Goal: Information Seeking & Learning: Learn about a topic

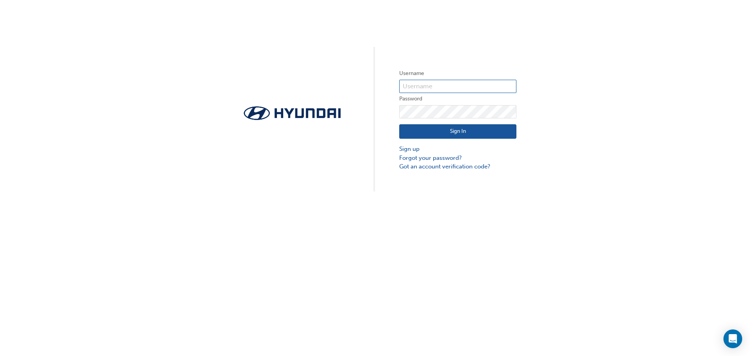
type input "4695"
click at [432, 129] on button "Sign In" at bounding box center [457, 131] width 117 height 15
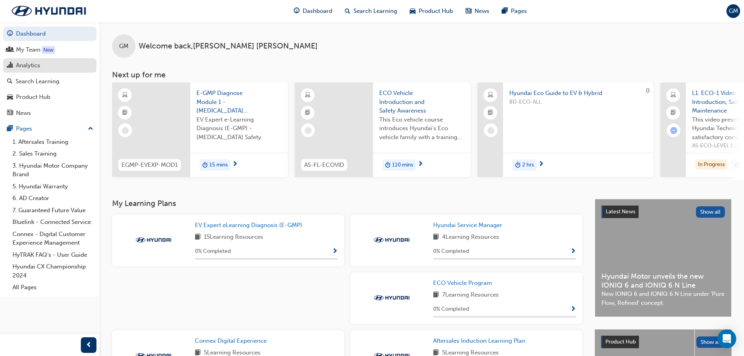
click at [36, 65] on div "Analytics" at bounding box center [28, 65] width 24 height 9
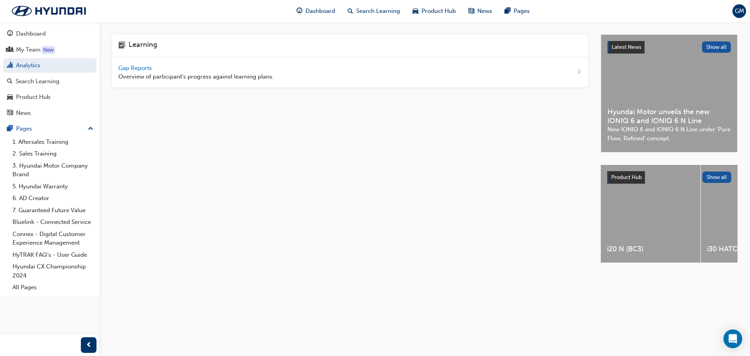
click at [141, 65] on span "Gap Reports" at bounding box center [135, 67] width 35 height 7
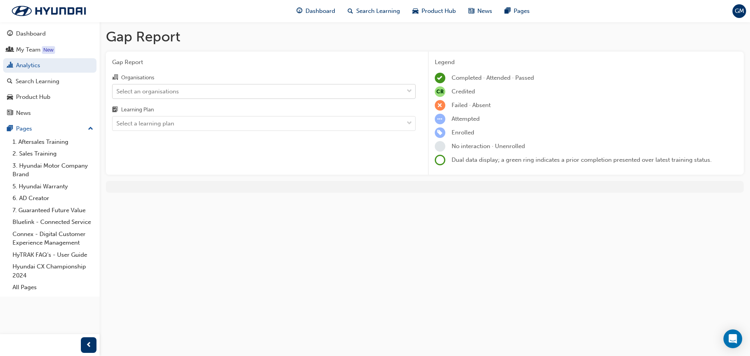
click at [164, 86] on div "Select an organisations" at bounding box center [258, 91] width 291 height 14
click at [117, 88] on input "Organisations Select an organisations" at bounding box center [116, 91] width 1 height 7
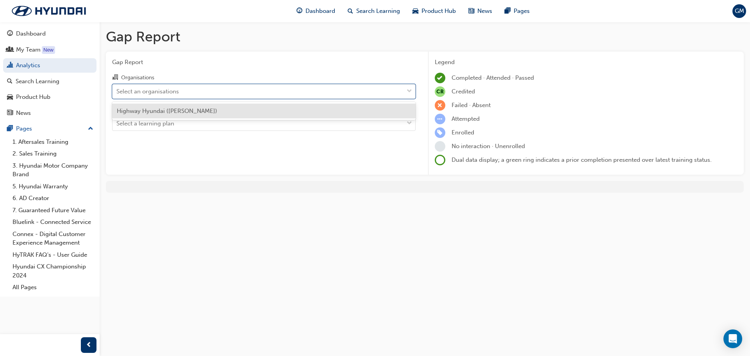
click at [175, 114] on div "Highway Hyundai ([PERSON_NAME])" at bounding box center [264, 111] width 304 height 15
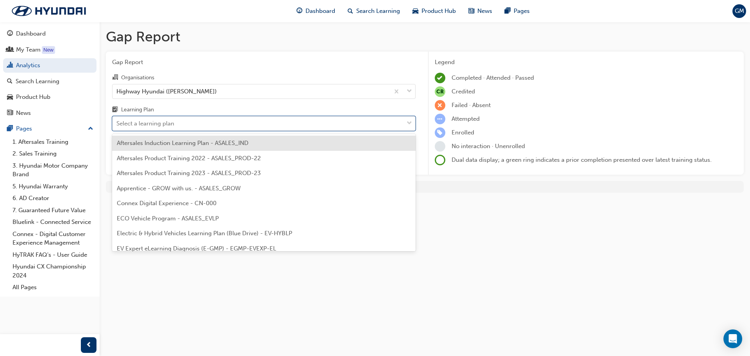
click at [180, 126] on div "Select a learning plan" at bounding box center [258, 124] width 291 height 14
click at [117, 126] on input "Learning Plan option Aftersales Induction Learning Plan - ASALES_IND focused, 1…" at bounding box center [116, 123] width 1 height 7
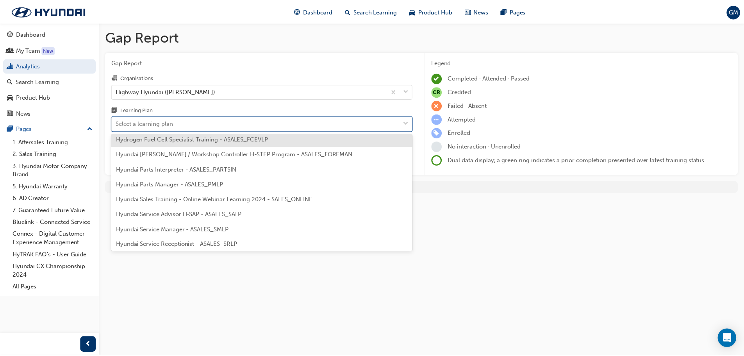
scroll to position [156, 0]
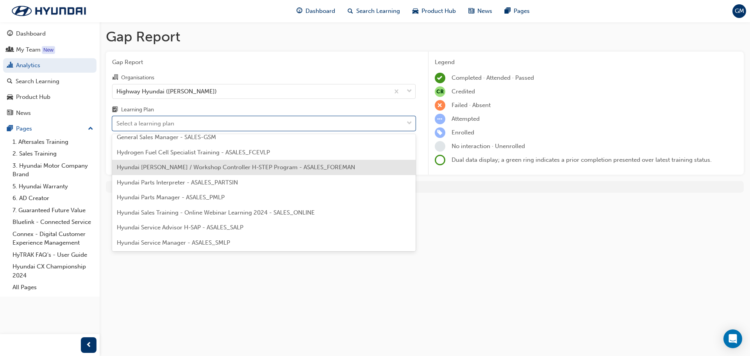
click at [327, 168] on span "Hyundai [PERSON_NAME] / Workshop Controller H-STEP Program - ASALES_FOREMAN" at bounding box center [236, 167] width 238 height 7
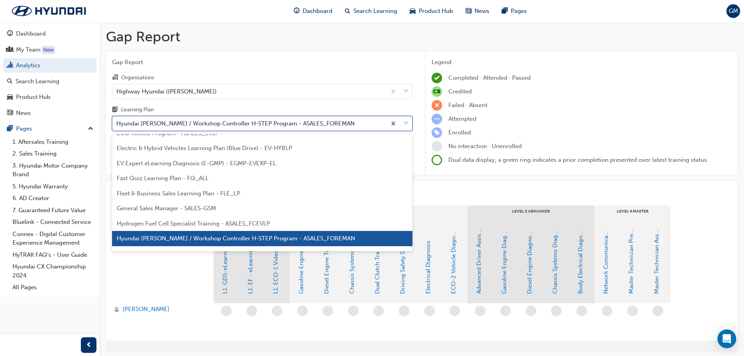
click at [296, 123] on div "Hyundai [PERSON_NAME] / Workshop Controller H-STEP Program - ASALES_FOREMAN" at bounding box center [235, 123] width 238 height 9
click at [117, 123] on input "Learning Plan option Hyundai [PERSON_NAME] / Workshop Controller H-STEP Program…" at bounding box center [116, 123] width 1 height 7
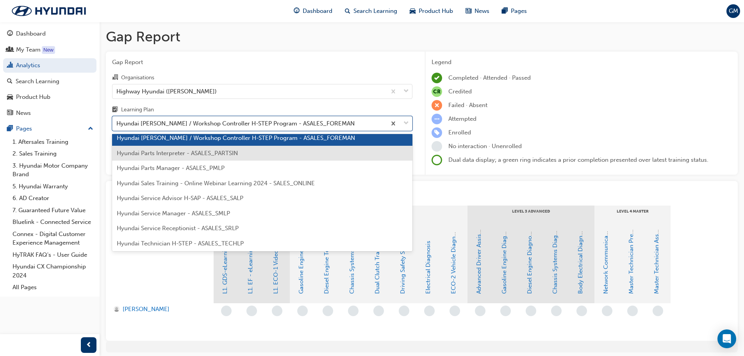
scroll to position [202, 0]
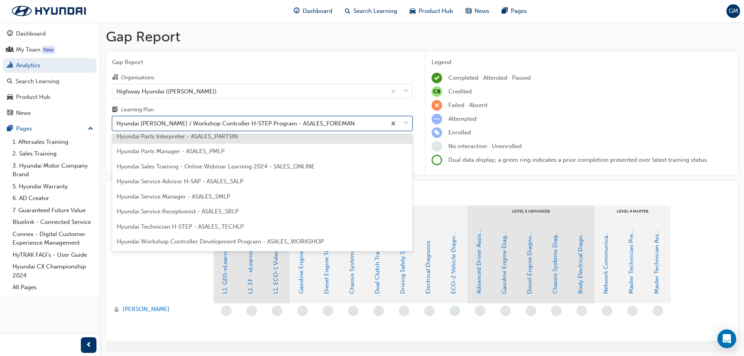
click at [305, 127] on div "Hyundai [PERSON_NAME] / Workshop Controller H-STEP Program - ASALES_FOREMAN" at bounding box center [235, 123] width 238 height 9
click at [117, 127] on input "Learning Plan option Hyundai [PERSON_NAME] / Workshop Controller H-STEP Program…" at bounding box center [116, 123] width 1 height 7
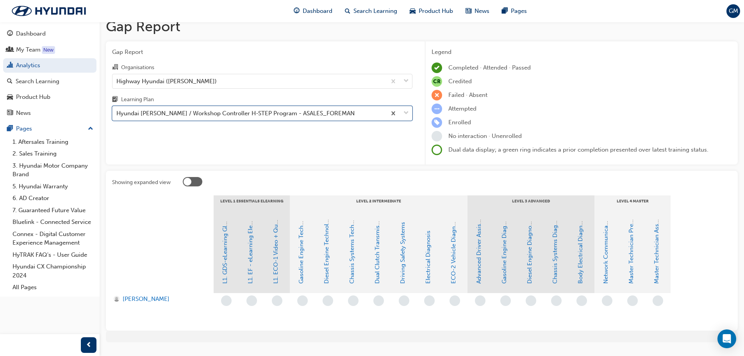
scroll to position [0, 0]
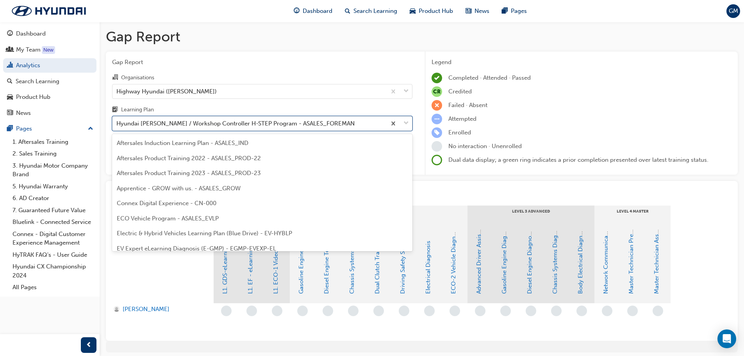
click at [304, 122] on div "Hyundai [PERSON_NAME] / Workshop Controller H-STEP Program - ASALES_FOREMAN" at bounding box center [235, 123] width 238 height 9
click at [117, 122] on input "Learning Plan option Hyundai [PERSON_NAME] / Workshop Controller H-STEP Program…" at bounding box center [116, 123] width 1 height 7
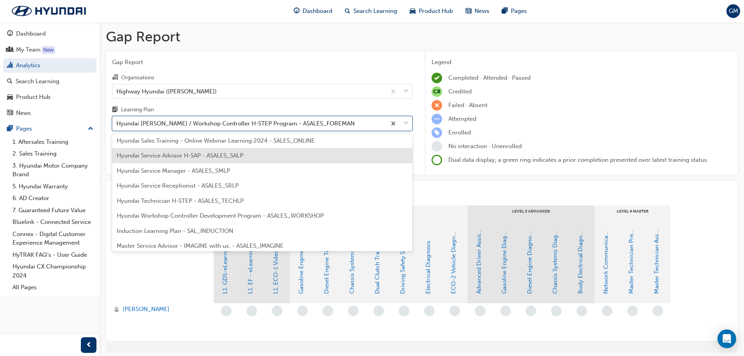
scroll to position [241, 0]
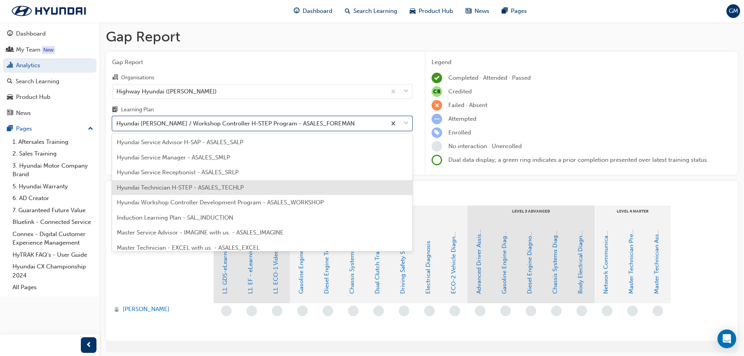
click at [269, 182] on div "Hyundai Technician H-STEP - ASALES_TECHLP" at bounding box center [262, 187] width 300 height 15
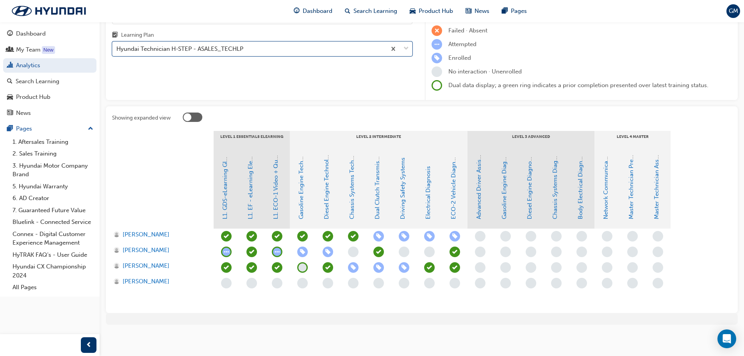
scroll to position [75, 0]
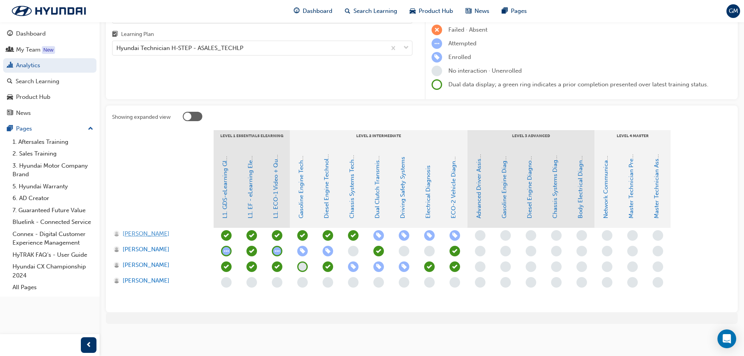
click at [138, 234] on span "[PERSON_NAME]" at bounding box center [146, 233] width 47 height 9
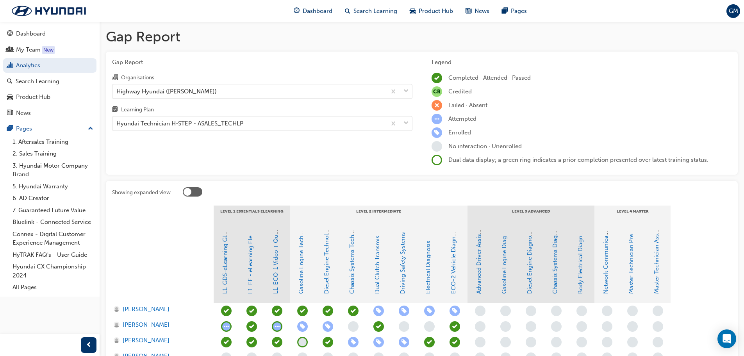
scroll to position [75, 0]
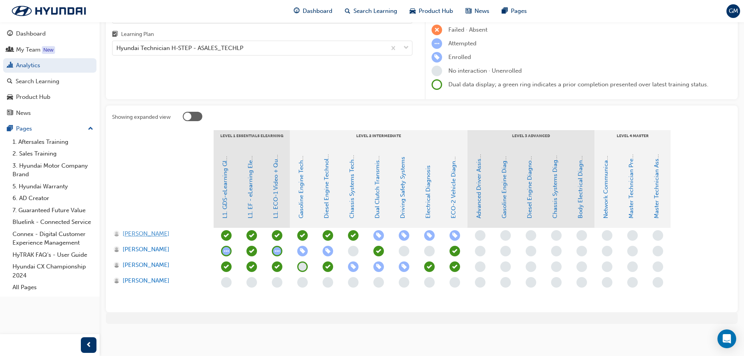
click at [134, 234] on span "[PERSON_NAME]" at bounding box center [146, 233] width 47 height 9
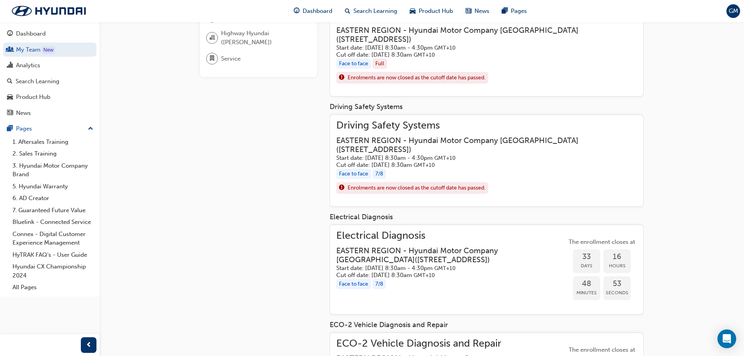
scroll to position [154, 0]
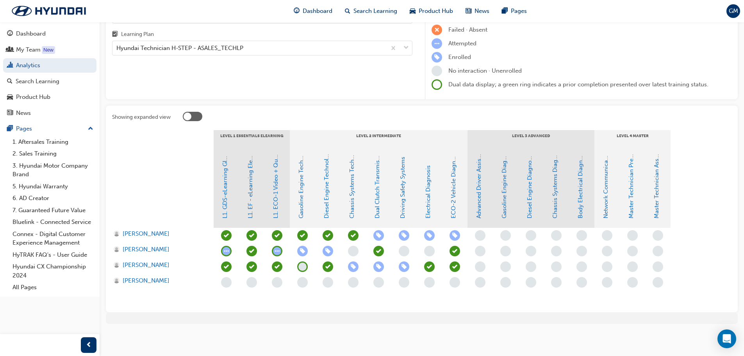
scroll to position [75, 0]
click at [402, 201] on link "Driving Safety Systems" at bounding box center [402, 188] width 7 height 62
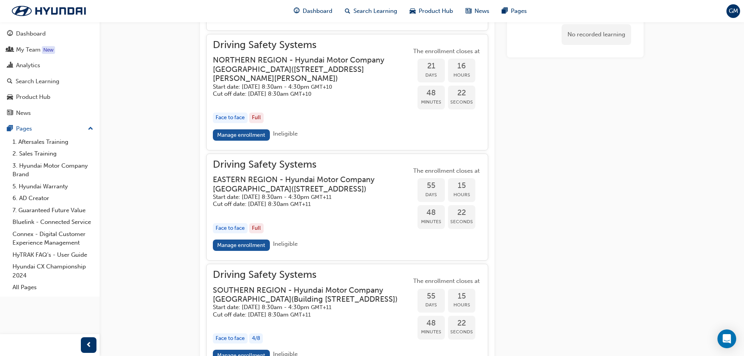
scroll to position [1042, 0]
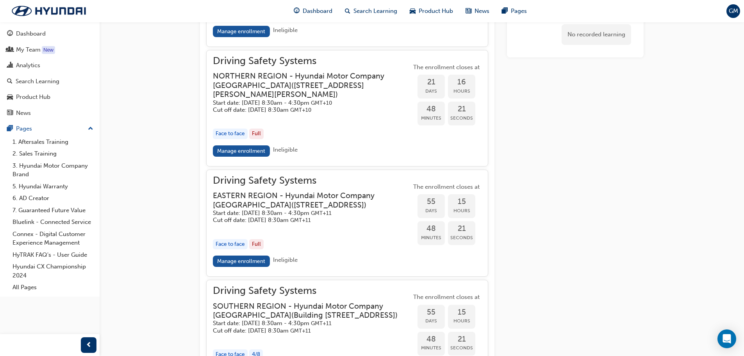
scroll to position [75, 0]
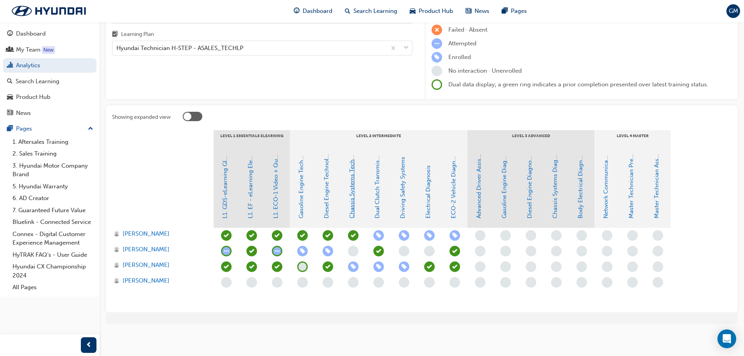
click at [354, 200] on link "Chassis Systems Technology" at bounding box center [352, 180] width 7 height 78
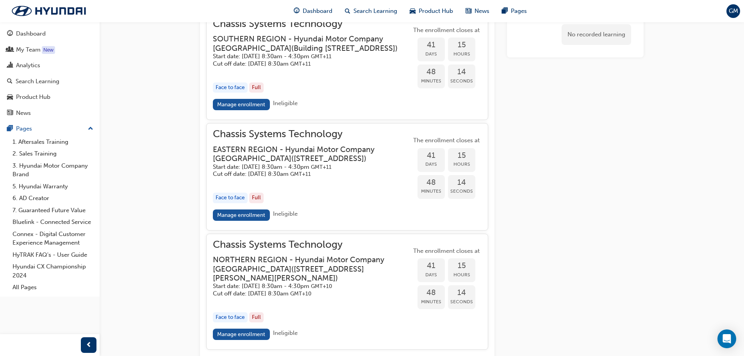
scroll to position [664, 0]
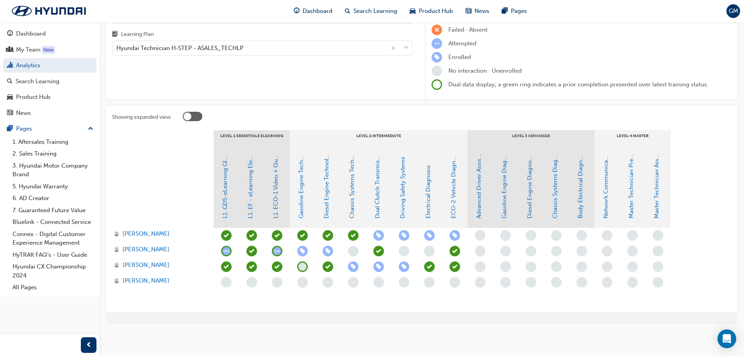
scroll to position [75, 0]
